Goal: Task Accomplishment & Management: Manage account settings

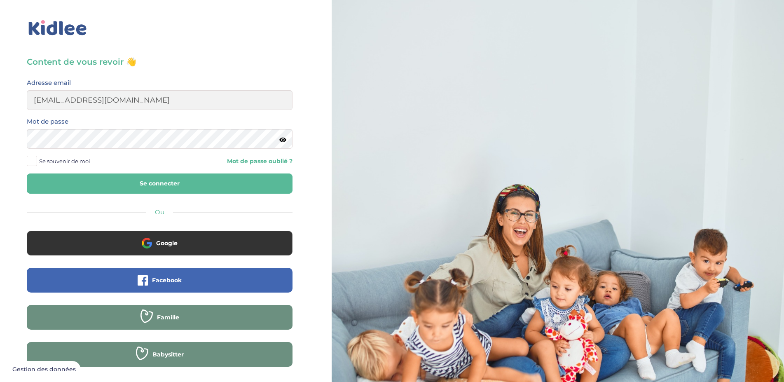
click at [33, 161] on span at bounding box center [32, 161] width 10 height 10
click at [0, 0] on input "Se souvenir de moi" at bounding box center [0, 0] width 0 height 0
click at [136, 180] on button "Se connecter" at bounding box center [160, 184] width 266 height 20
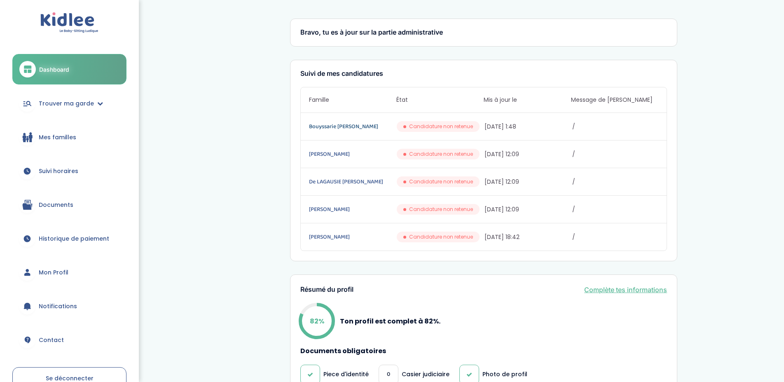
click at [328, 128] on link "Bouyssarie [PERSON_NAME]" at bounding box center [352, 126] width 86 height 9
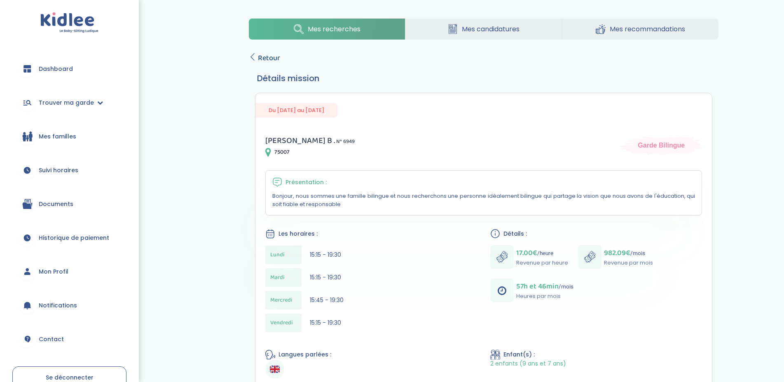
click at [268, 58] on span "Retour" at bounding box center [269, 58] width 22 height 12
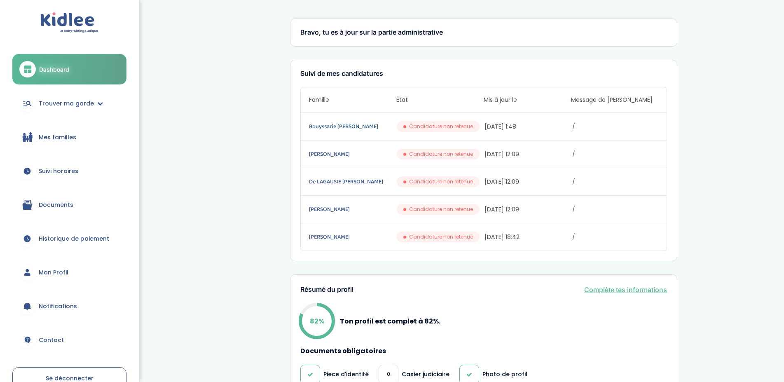
click at [332, 127] on link "Bouyssarie Delphine" at bounding box center [352, 126] width 86 height 9
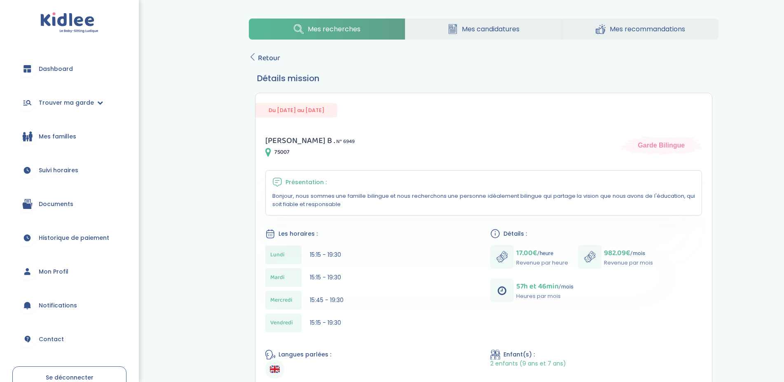
click at [488, 31] on span "Mes candidatures" at bounding box center [491, 29] width 58 height 10
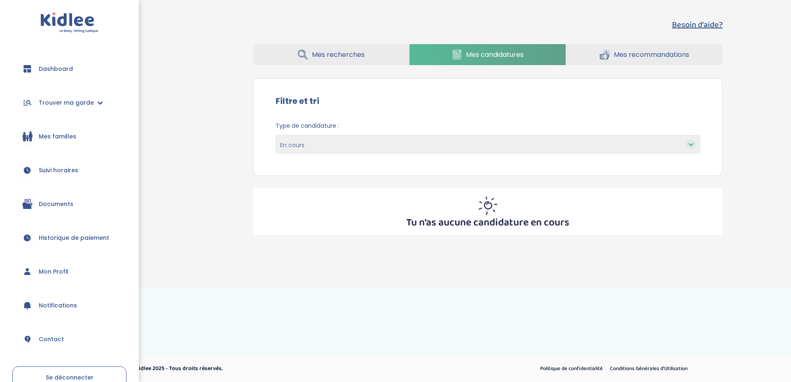
select select "declined"
click option "Non retenues" at bounding box center [0, 0] width 0 height 0
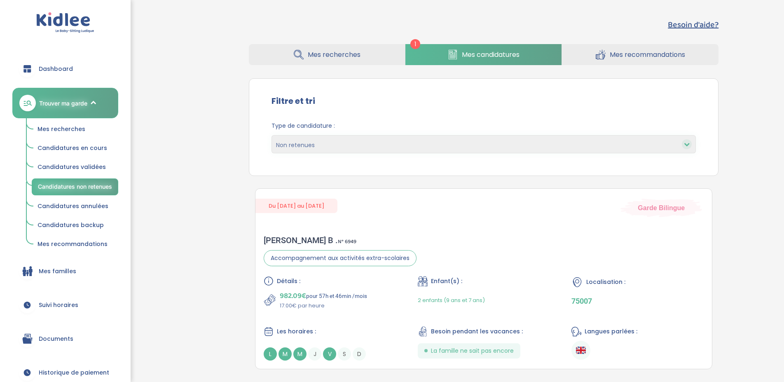
select select "declined"
click at [485, 54] on span "Mes candidatures" at bounding box center [491, 54] width 58 height 10
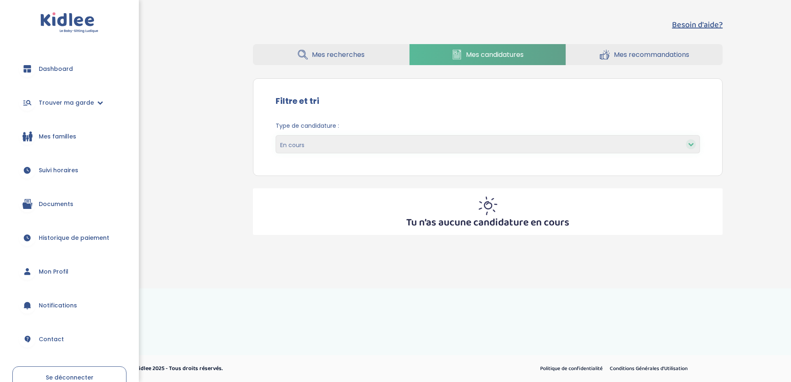
select select "accepted"
click option "Validées" at bounding box center [0, 0] width 0 height 0
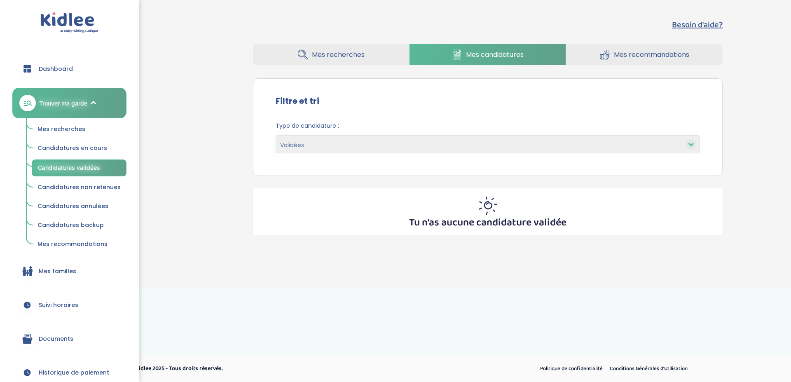
select select "accepted"
click at [89, 147] on span "Candidatures en cours" at bounding box center [73, 148] width 70 height 8
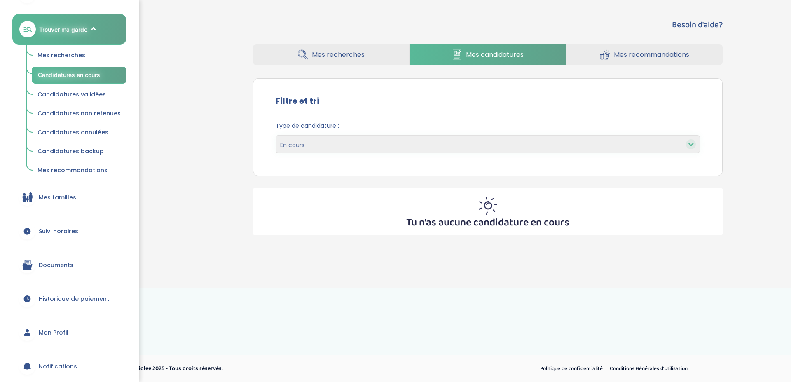
scroll to position [109, 0]
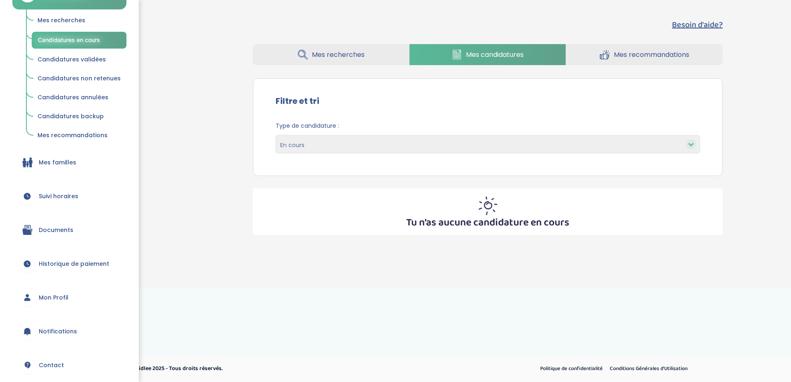
click at [61, 197] on span "Suivi horaires" at bounding box center [59, 196] width 40 height 9
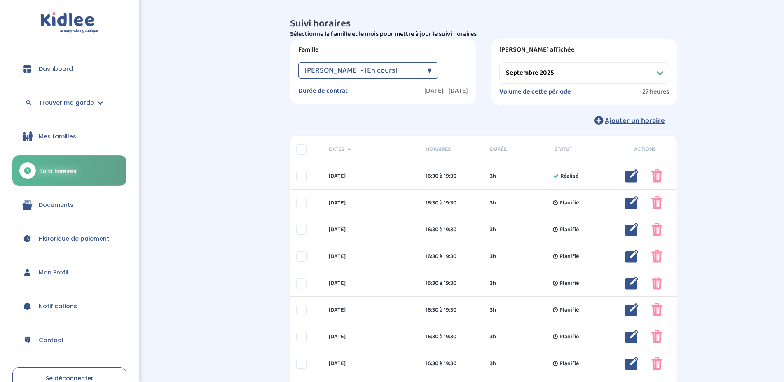
select select "septembre 2025"
click at [56, 138] on span "Mes familles" at bounding box center [58, 136] width 38 height 9
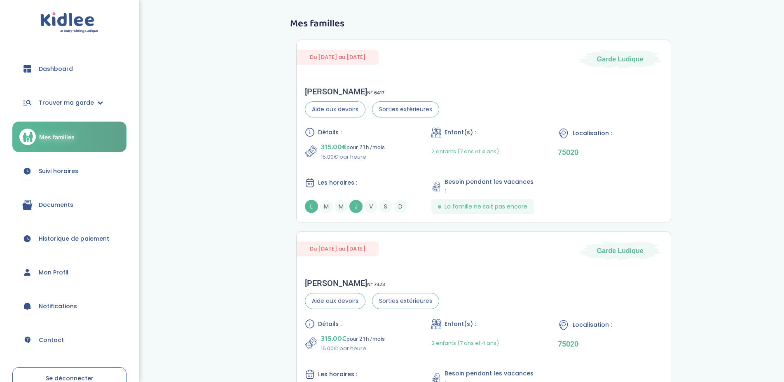
click at [91, 240] on span "Historique de paiement" at bounding box center [74, 239] width 70 height 9
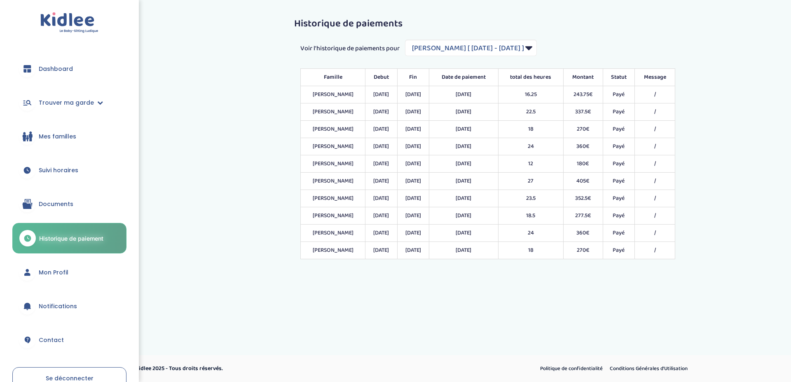
select select "1818"
click at [75, 103] on span "Trouver ma garde" at bounding box center [66, 103] width 55 height 9
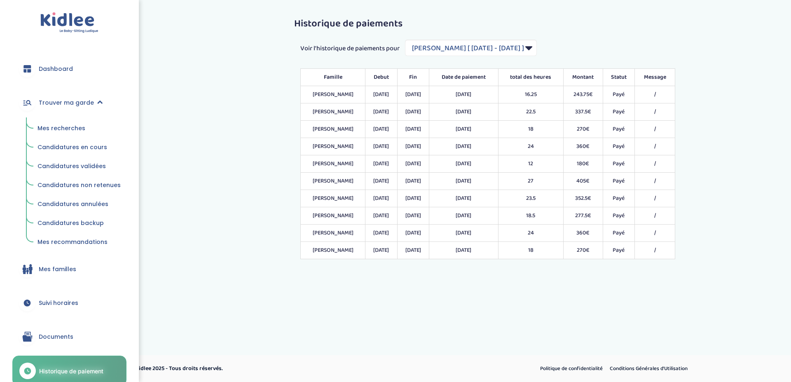
click at [63, 131] on span "Mes recherches" at bounding box center [62, 128] width 48 height 8
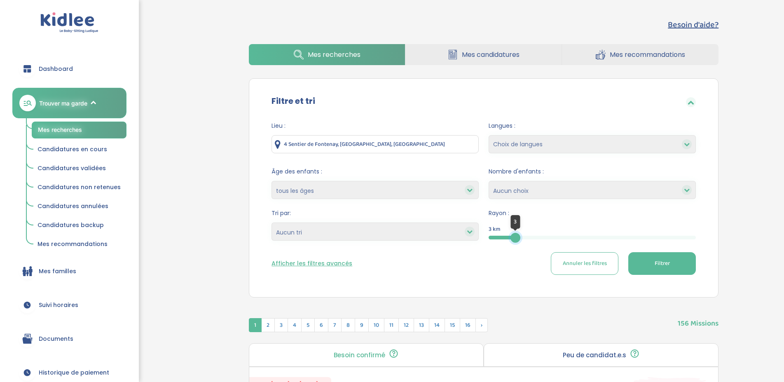
drag, startPoint x: 697, startPoint y: 237, endPoint x: 516, endPoint y: 242, distance: 181.8
click at [516, 242] on div at bounding box center [516, 238] width 10 height 10
click at [655, 263] on span "Filtrer" at bounding box center [662, 263] width 15 height 9
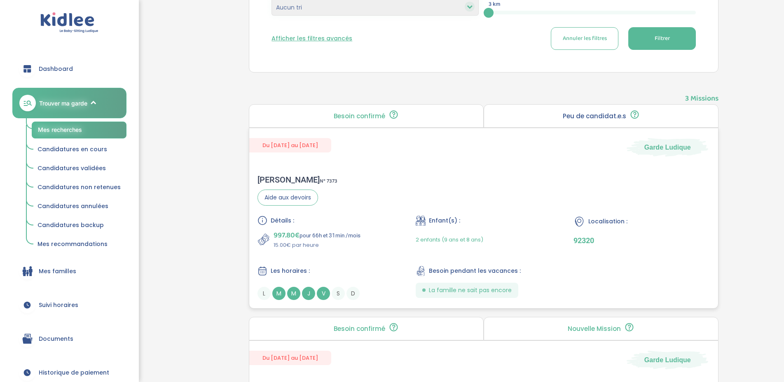
scroll to position [210, 0]
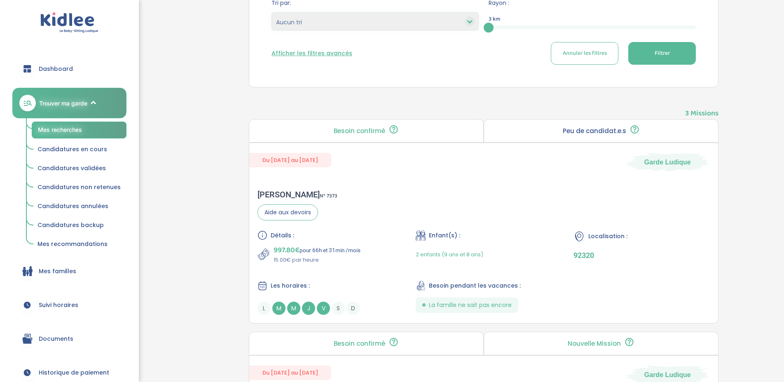
click at [578, 128] on p "Peu de candidat.e.s" at bounding box center [594, 131] width 63 height 7
click at [580, 129] on p "Peu de candidat.e.s" at bounding box center [594, 131] width 63 height 7
click at [435, 136] on div "Besoin confirmé Un conseiller Kidlee a confirmé le besoin de la famille lors d’…" at bounding box center [366, 130] width 235 height 23
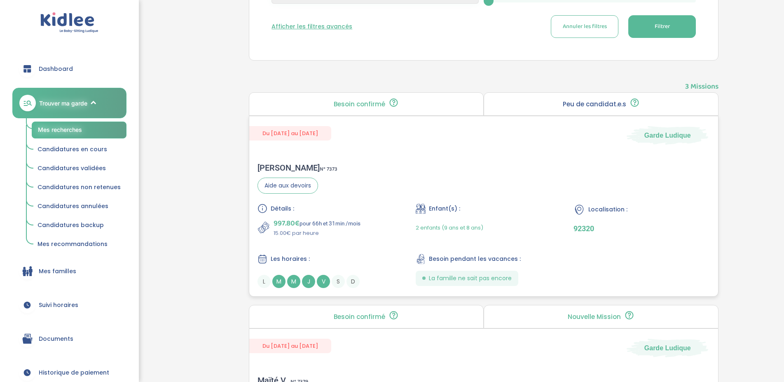
scroll to position [252, 0]
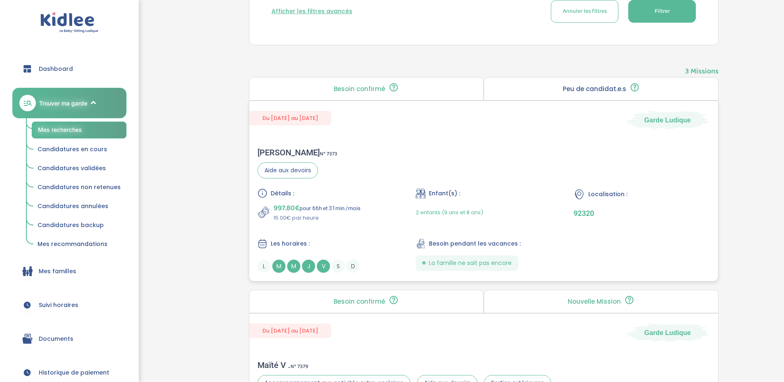
click at [278, 266] on span "M" at bounding box center [278, 266] width 13 height 13
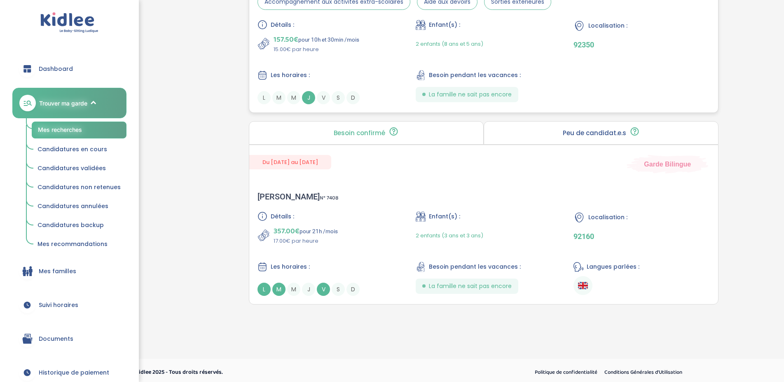
scroll to position [634, 0]
click at [261, 291] on span "L" at bounding box center [264, 288] width 13 height 13
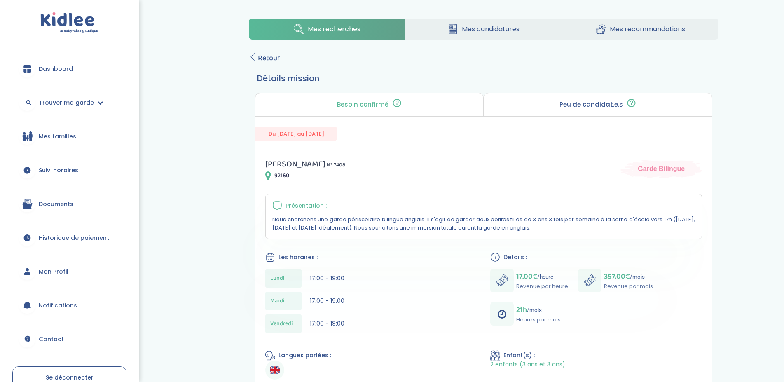
click at [481, 29] on span "Mes candidatures" at bounding box center [491, 29] width 58 height 10
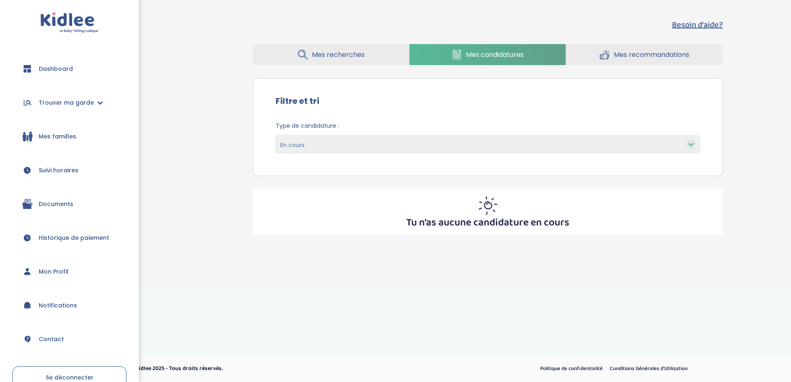
click at [361, 53] on span "Mes recherches" at bounding box center [338, 54] width 53 height 10
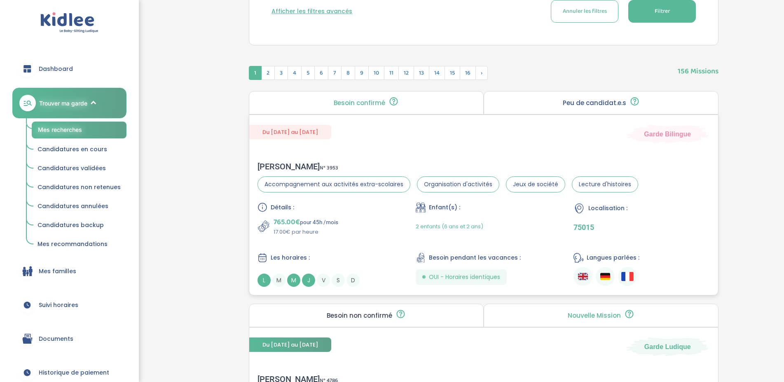
scroll to position [84, 0]
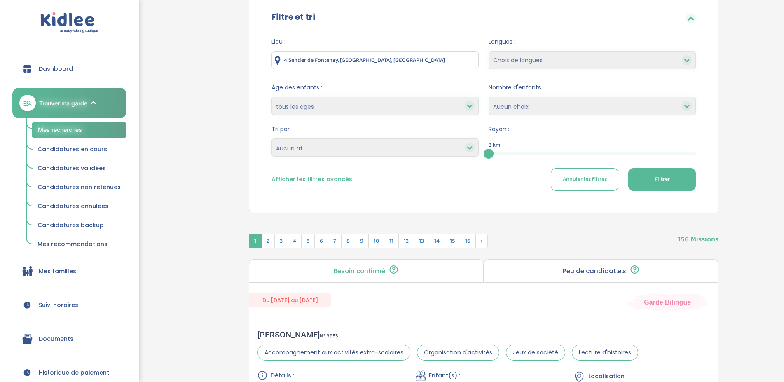
click at [655, 176] on span "Filtrer" at bounding box center [662, 179] width 15 height 9
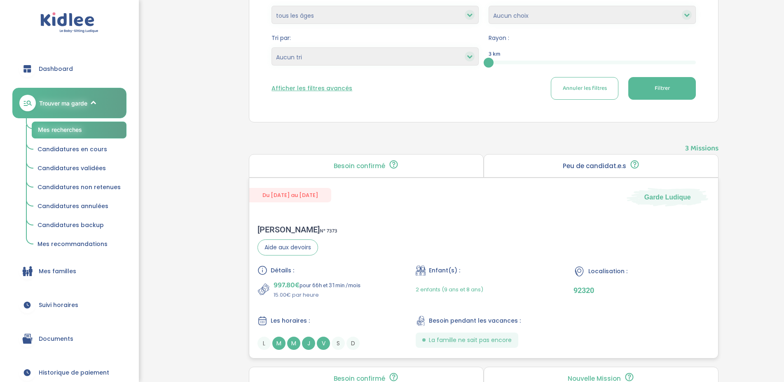
scroll to position [7, 0]
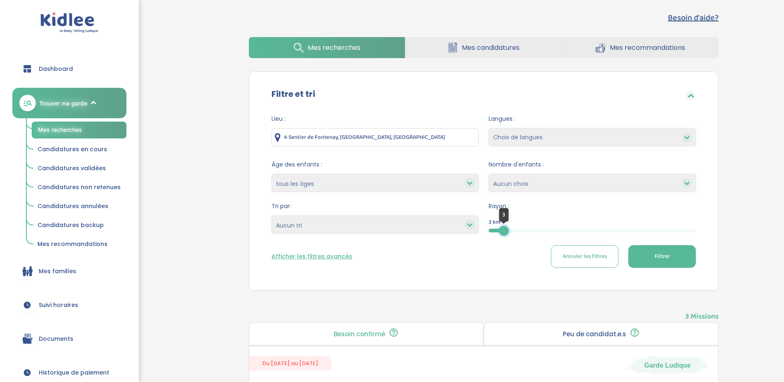
drag, startPoint x: 491, startPoint y: 230, endPoint x: 504, endPoint y: 230, distance: 13.2
click at [504, 230] on div at bounding box center [504, 231] width 10 height 10
drag, startPoint x: 487, startPoint y: 231, endPoint x: 531, endPoint y: 231, distance: 44.1
click at [531, 231] on div at bounding box center [531, 231] width 10 height 10
click at [655, 256] on span "Filtrer" at bounding box center [662, 256] width 15 height 9
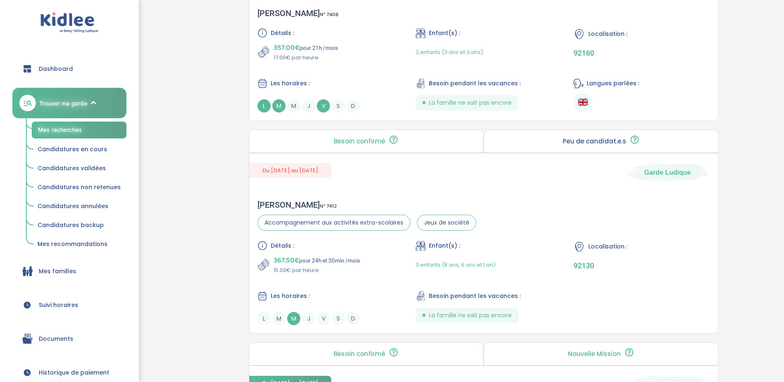
scroll to position [1689, 0]
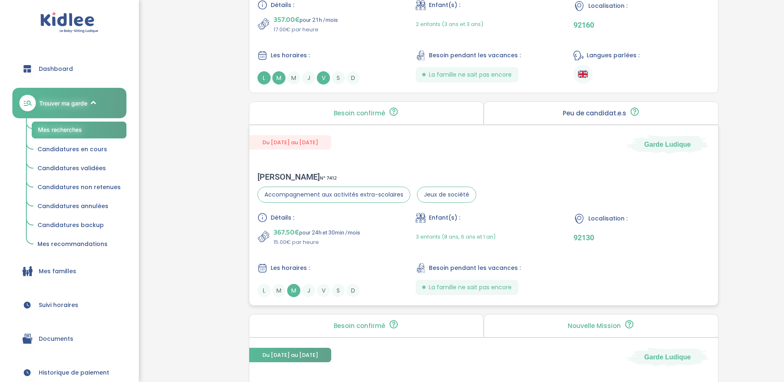
click at [342, 267] on div "Les horaires :" at bounding box center [326, 268] width 136 height 10
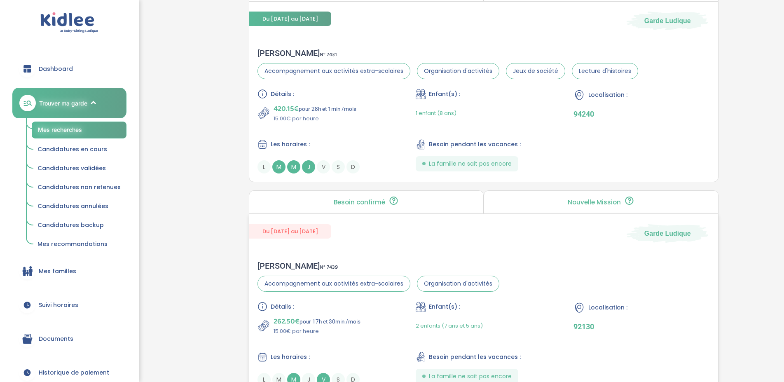
scroll to position [2135, 0]
